Goal: Information Seeking & Learning: Find contact information

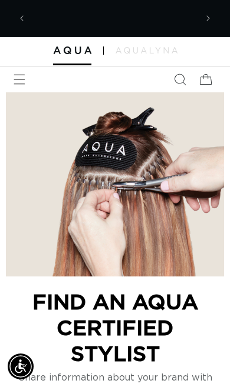
scroll to position [0, 165]
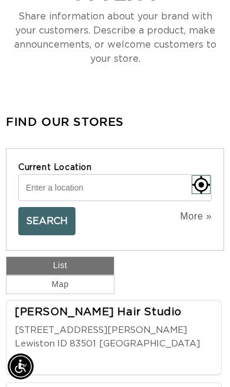
click at [53, 181] on input "Current Location" at bounding box center [114, 187] width 193 height 27
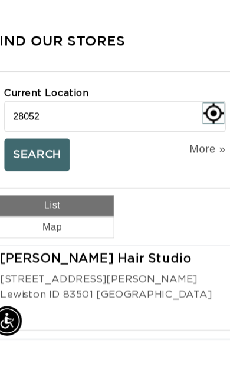
scroll to position [0, 0]
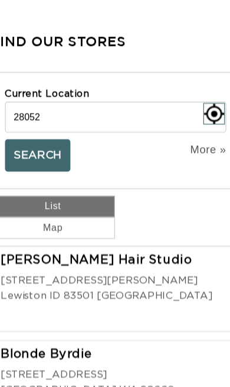
click at [36, 128] on button "Search" at bounding box center [46, 139] width 57 height 28
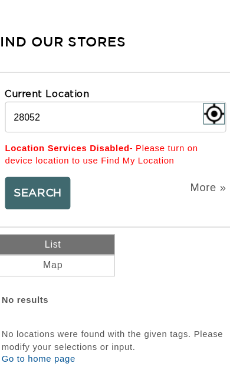
click at [45, 93] on input "28052" at bounding box center [114, 105] width 193 height 27
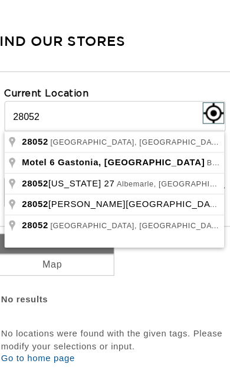
scroll to position [0, 165]
type input "Gastonia, NC 28052, USA"
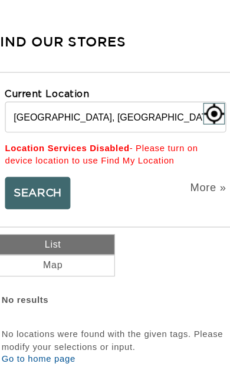
click at [29, 172] on button "Search" at bounding box center [46, 172] width 57 height 28
click at [118, 96] on input "Gastonia, NC 28052, USA" at bounding box center [114, 105] width 193 height 27
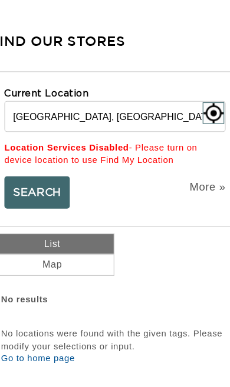
scroll to position [0, 0]
click at [180, 163] on link "More »" at bounding box center [195, 167] width 31 height 13
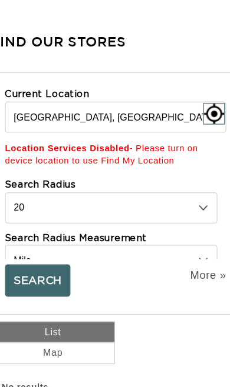
scroll to position [0, 165]
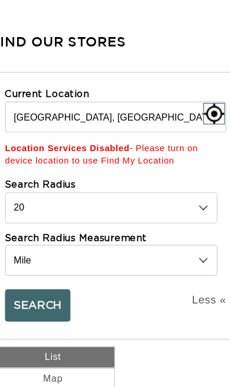
click at [35, 180] on select "10 20 30 40 No Limit" at bounding box center [110, 185] width 185 height 27
select select "0"
click at [25, 263] on button "Search" at bounding box center [46, 271] width 57 height 28
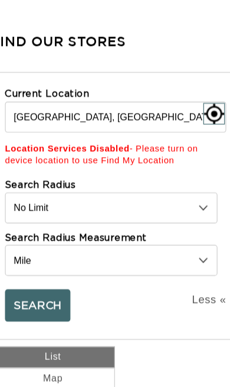
click at [36, 99] on input "Gastonia, NC 28052, USA" at bounding box center [114, 105] width 193 height 27
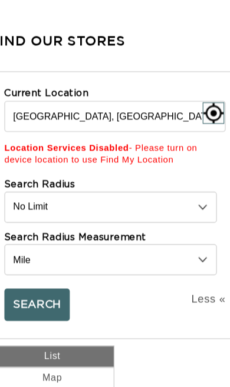
click at [32, 265] on button "Search" at bounding box center [46, 271] width 57 height 28
click at [35, 182] on select "10 20 30 40 No Limit" at bounding box center [110, 185] width 185 height 27
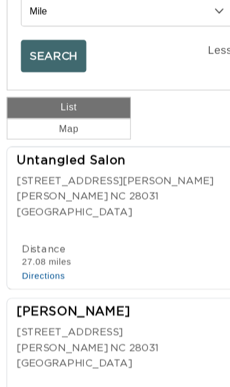
click at [32, 214] on div at bounding box center [117, 220] width 205 height 12
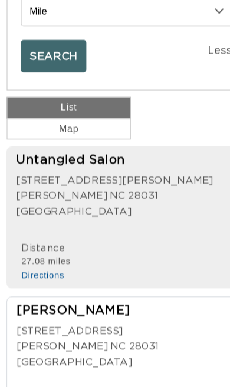
click at [145, 225] on div "Phone Number 17047034006 Distance 27.08 miles Directions Website hairuntangled.…" at bounding box center [117, 243] width 206 height 36
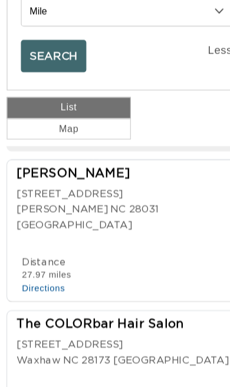
click at [140, 237] on div "Phone Number 16314945001 Distance 27.97 miles Directions" at bounding box center [117, 255] width 205 height 36
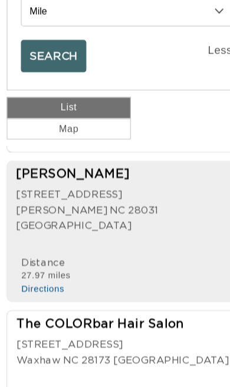
click at [142, 238] on div "Phone Number 16314945001 Distance 27.97 miles Directions" at bounding box center [117, 256] width 206 height 36
click at [145, 238] on div "Phone Number 16314945001 Distance 27.97 miles Directions" at bounding box center [117, 256] width 206 height 36
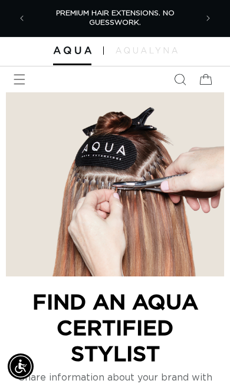
click at [19, 7] on button "Previous announcement" at bounding box center [22, 18] width 26 height 26
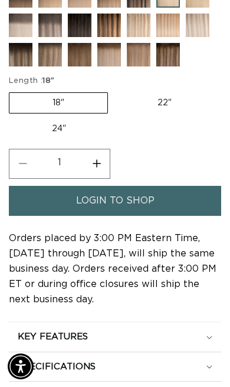
scroll to position [0, 199]
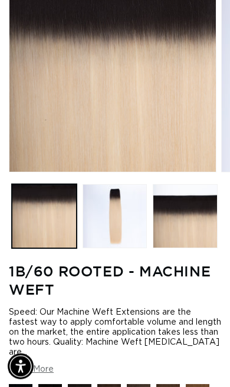
click at [49, 237] on button "Load image 1 in gallery view" at bounding box center [44, 216] width 65 height 65
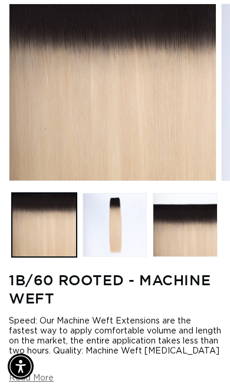
scroll to position [118, 0]
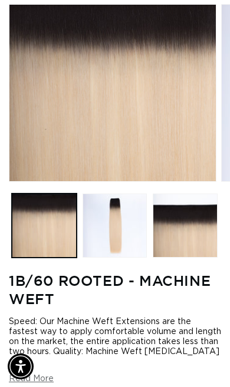
click at [102, 251] on button "Load image 2 in gallery view" at bounding box center [114, 226] width 65 height 65
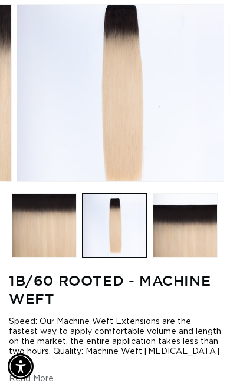
scroll to position [0, 212]
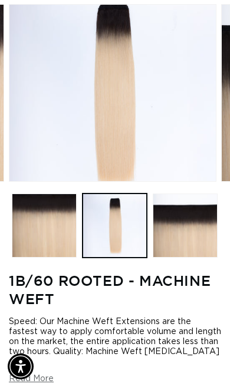
click at [180, 237] on button "Load image 3 in gallery view" at bounding box center [184, 226] width 65 height 65
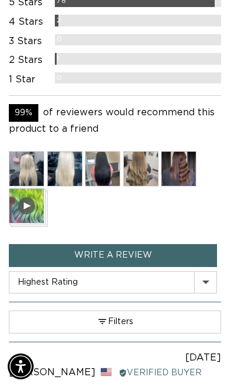
scroll to position [0, 199]
click at [175, 187] on img at bounding box center [178, 168] width 35 height 35
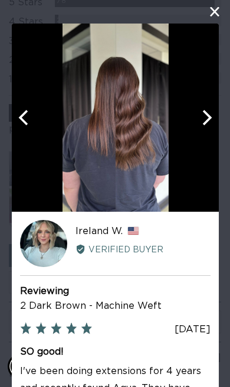
click at [210, 8] on button "close this modal window" at bounding box center [214, 12] width 14 height 14
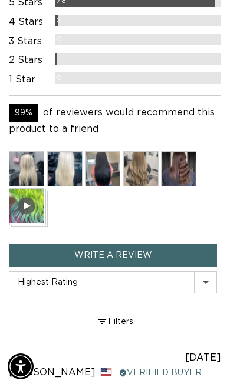
click at [61, 187] on img at bounding box center [64, 168] width 35 height 35
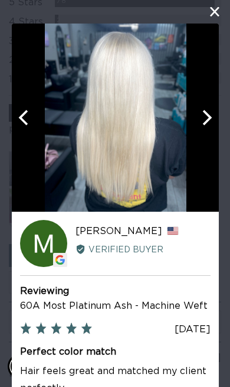
scroll to position [0, 398]
click at [219, 7] on button "close this modal window" at bounding box center [214, 12] width 14 height 14
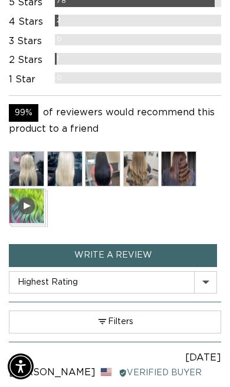
scroll to position [0, 0]
click at [107, 187] on img at bounding box center [102, 168] width 35 height 35
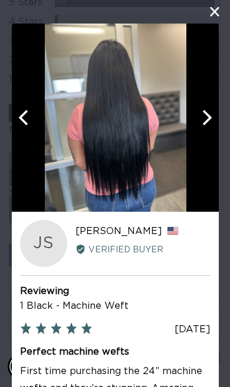
click at [208, 21] on div "User-Uploaded Media Gallery Your browser doesn't support HTML5 videos. Your bro…" at bounding box center [115, 193] width 230 height 387
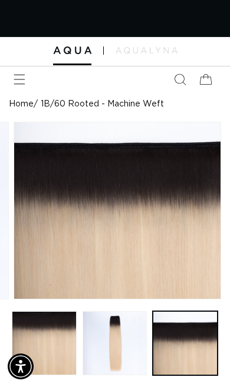
scroll to position [0, 199]
